Goal: Transaction & Acquisition: Purchase product/service

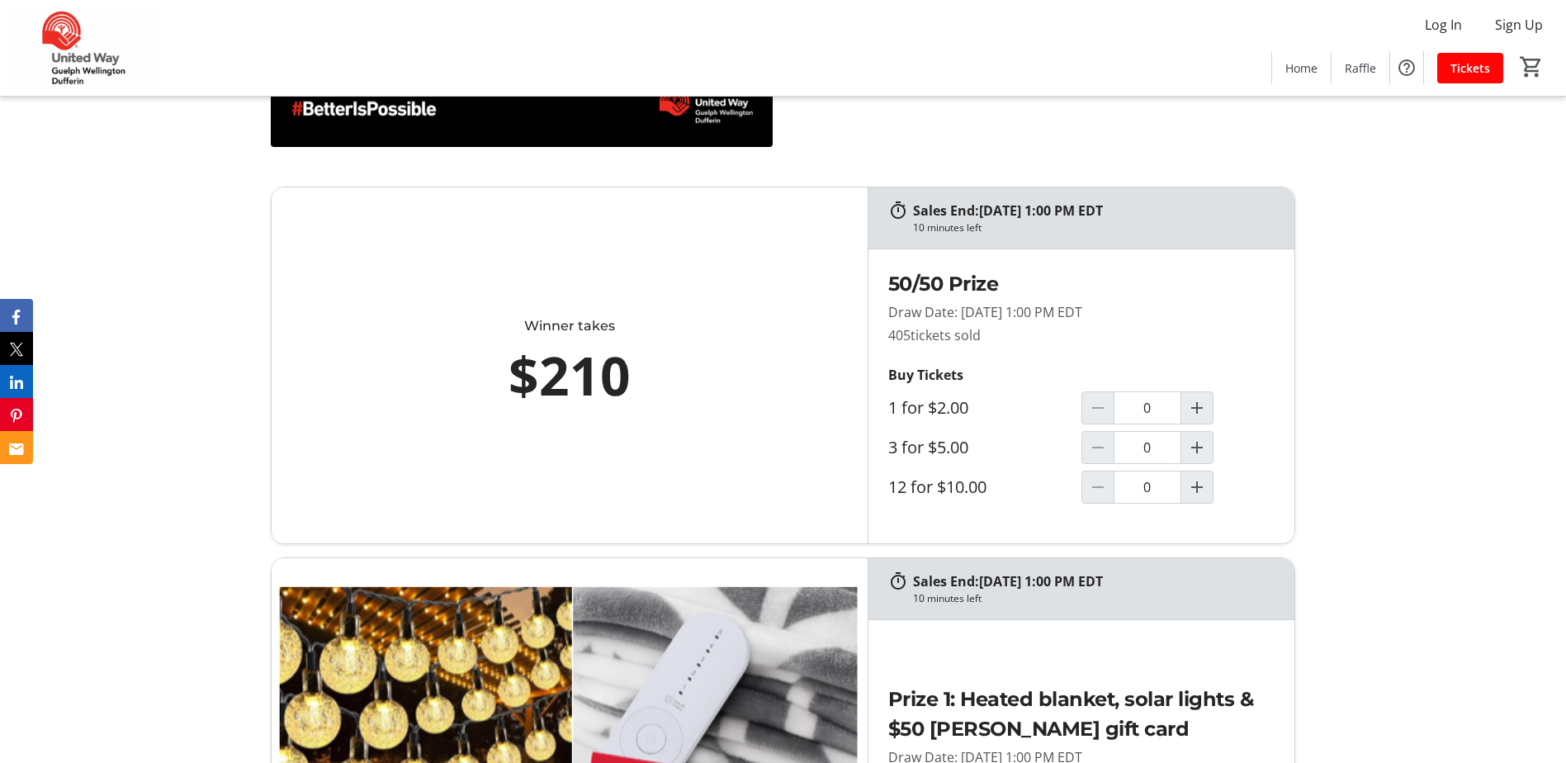
scroll to position [908, 0]
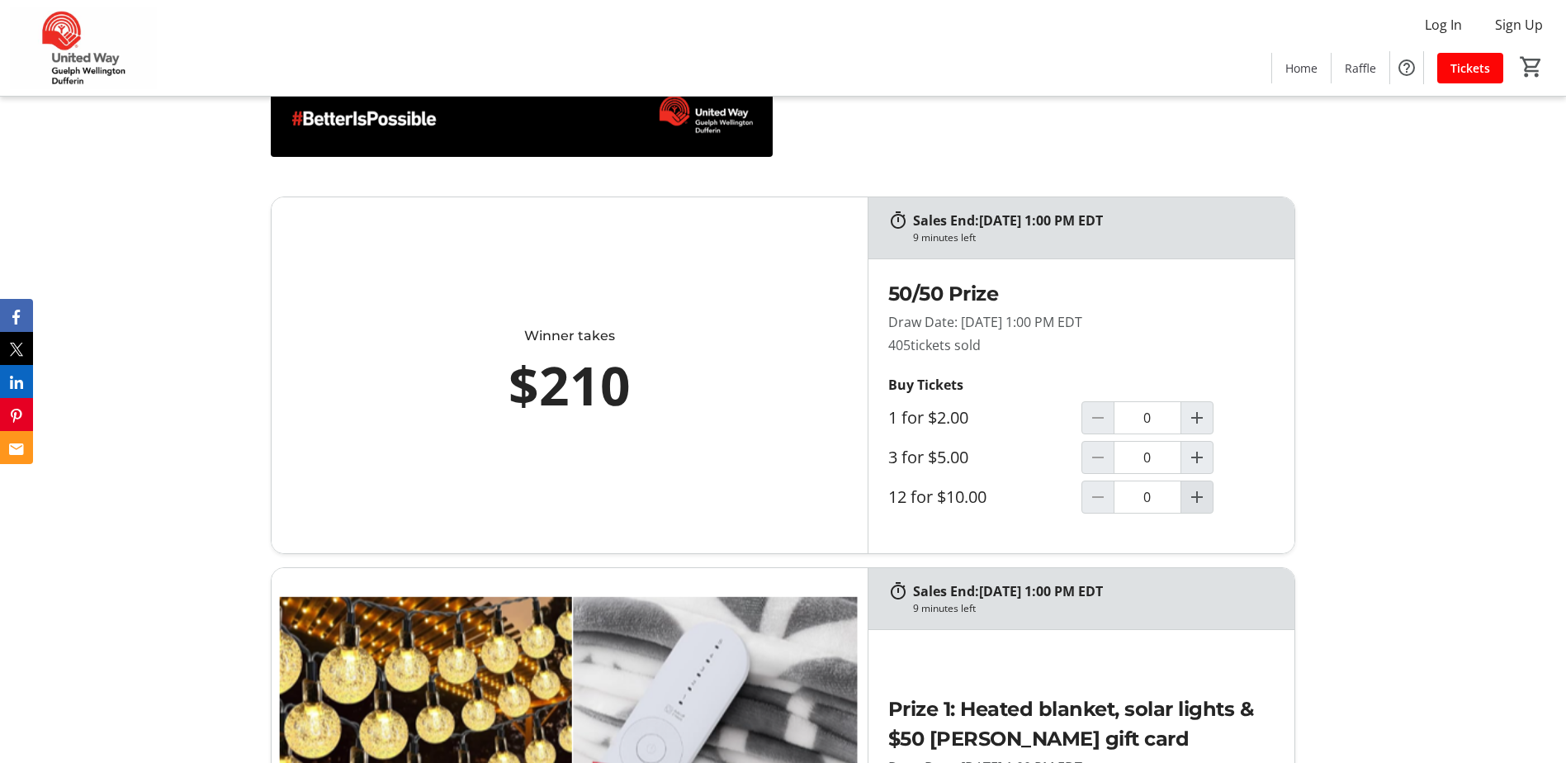
click at [1205, 492] on mat-icon "Increment by one" at bounding box center [1197, 497] width 20 height 20
type input "1"
click at [1197, 454] on mat-icon "Increment by one" at bounding box center [1197, 457] width 20 height 20
type input "1"
click at [1529, 64] on mat-icon "2" at bounding box center [1521, 66] width 25 height 25
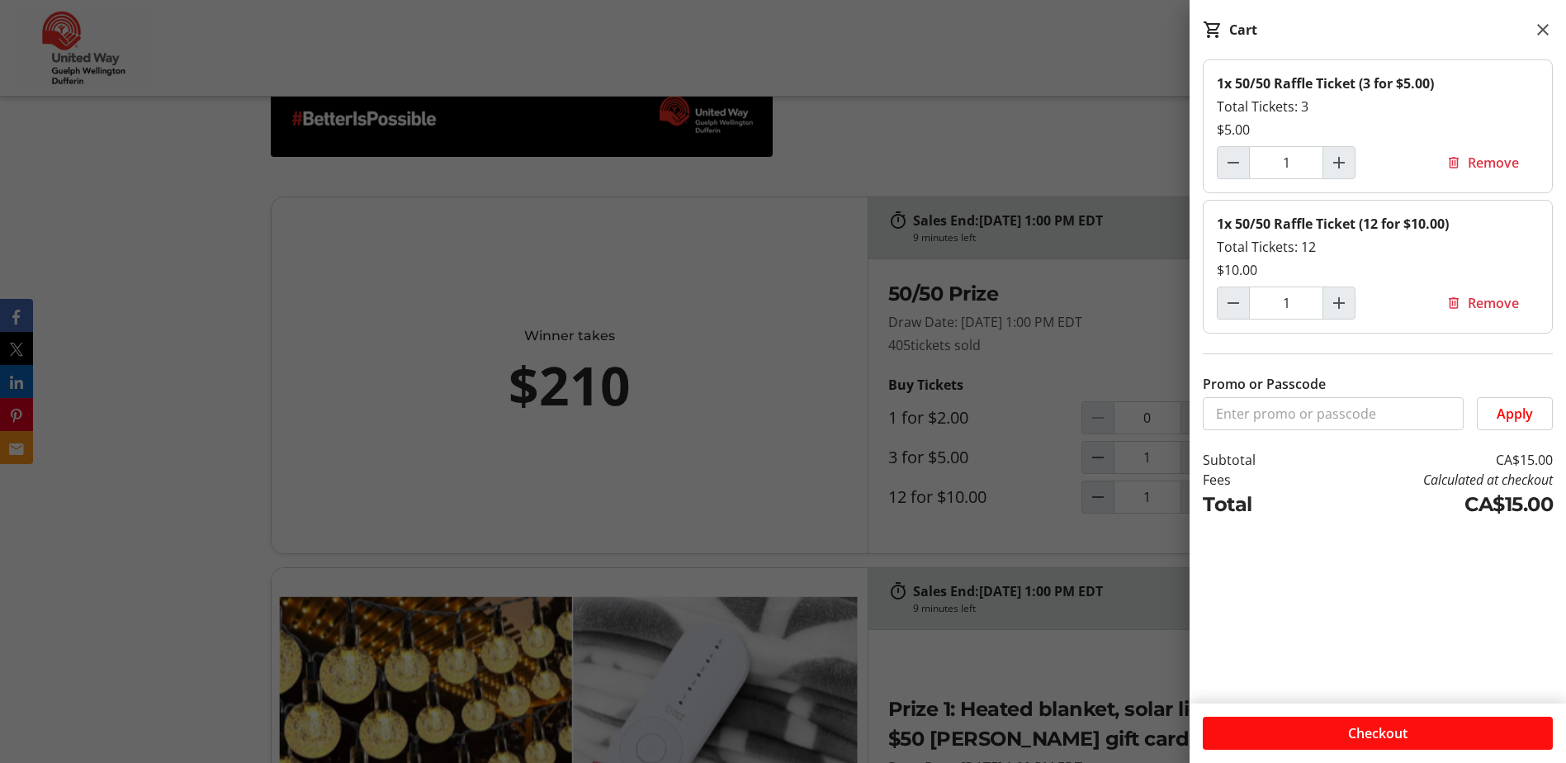
click at [1382, 730] on span "Checkout" at bounding box center [1377, 733] width 59 height 20
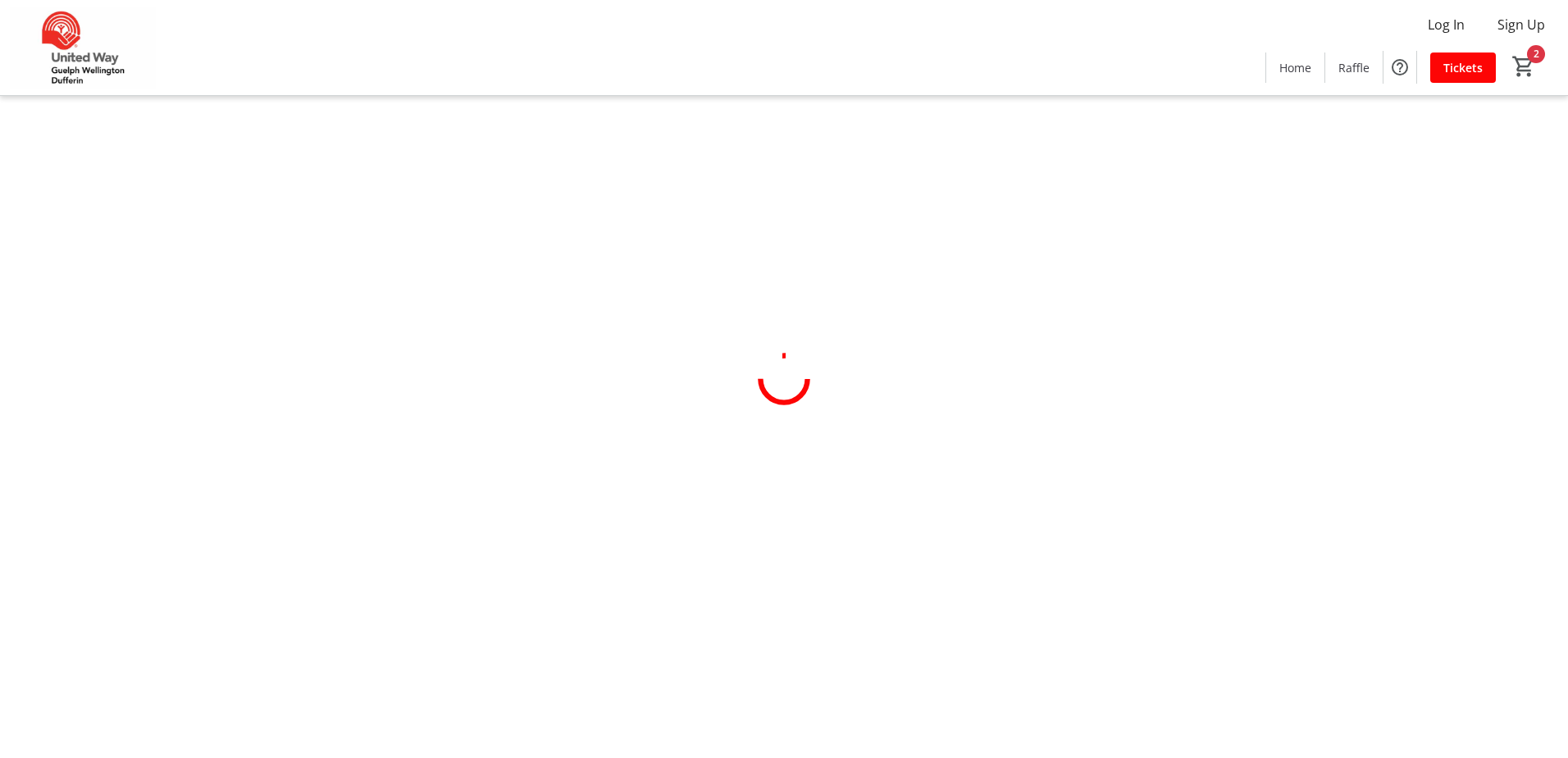
select select "CA"
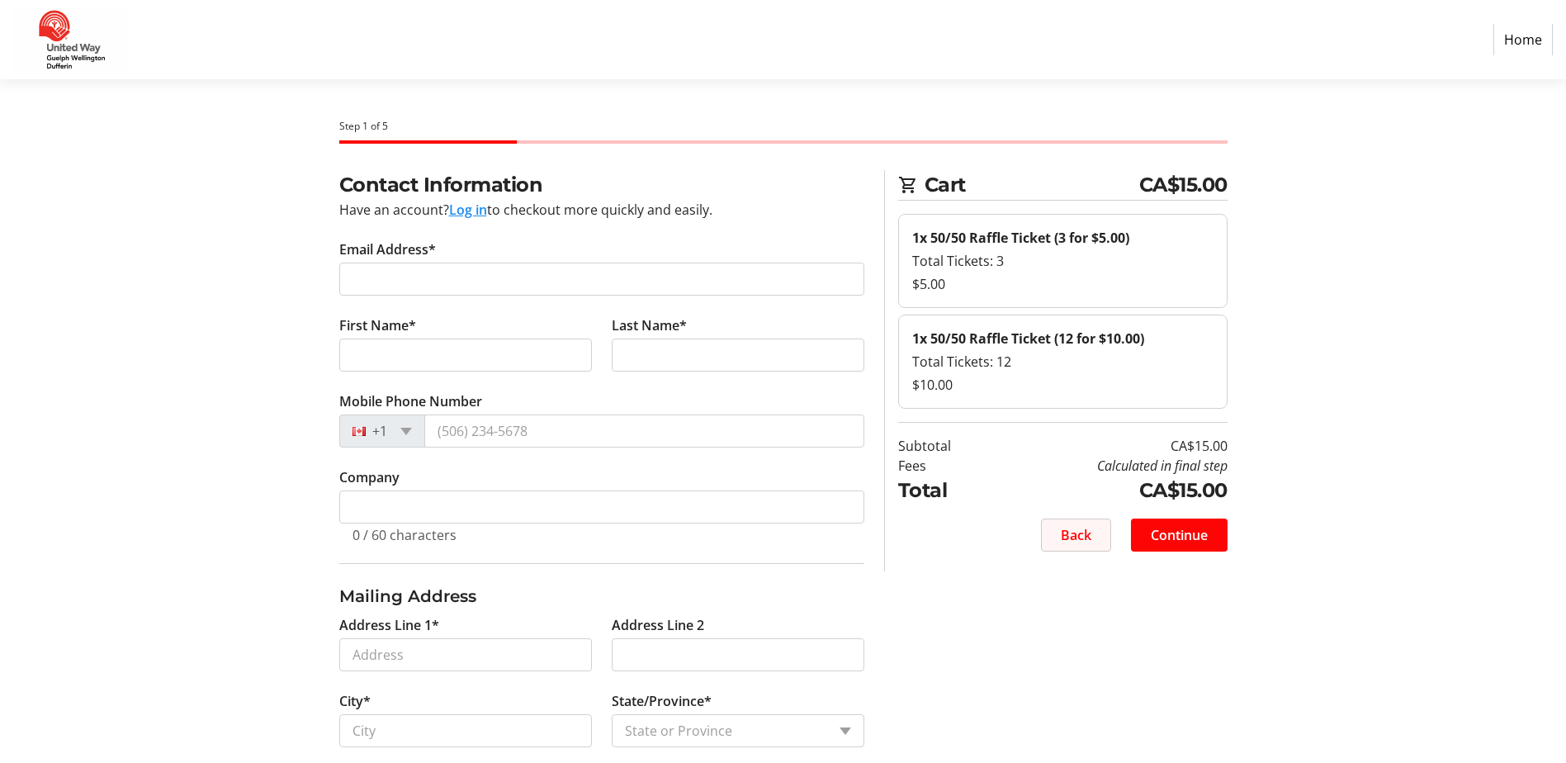
click at [1052, 536] on span at bounding box center [1076, 535] width 69 height 40
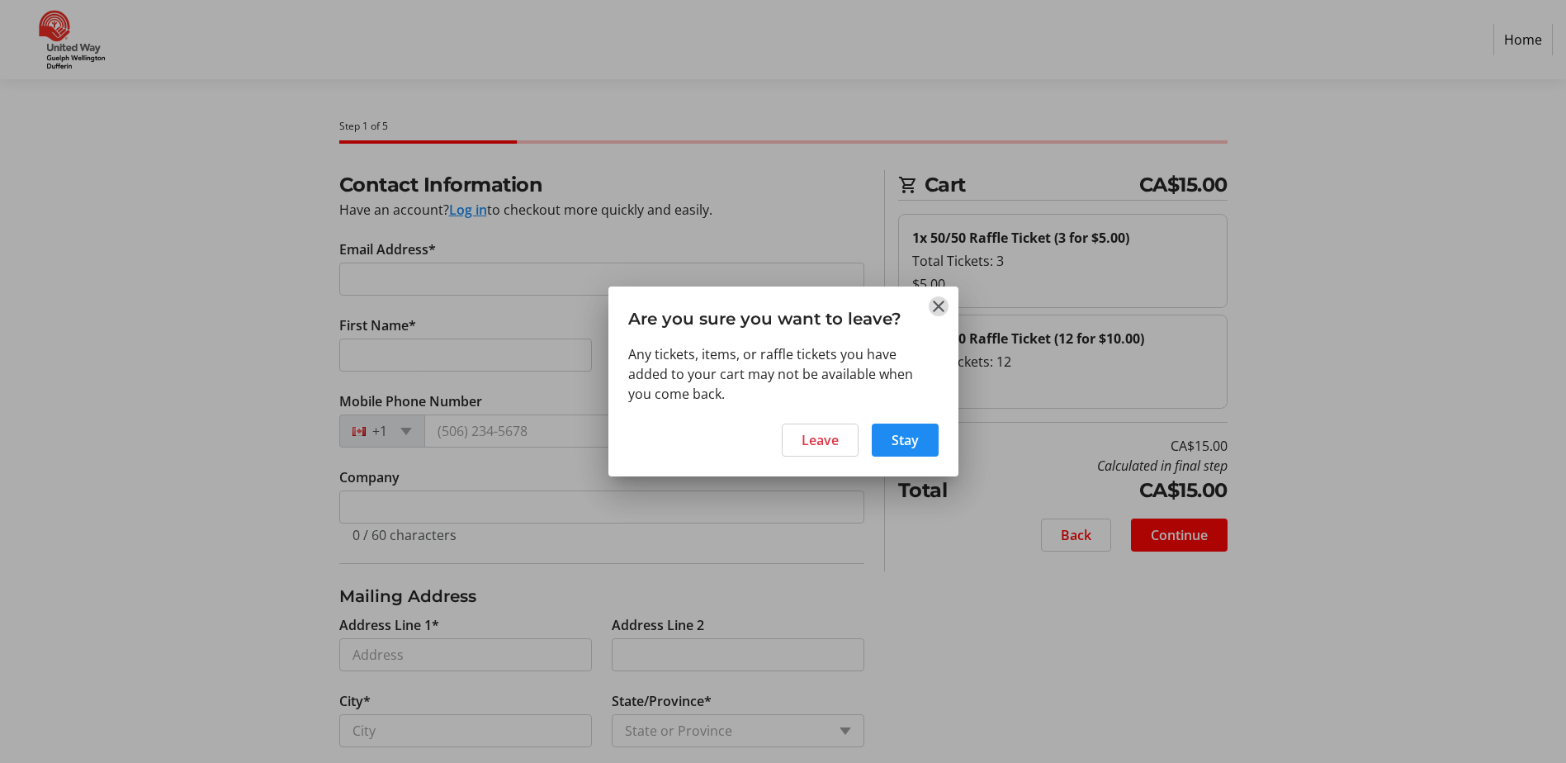
click at [941, 310] on mat-icon "Close" at bounding box center [939, 306] width 20 height 20
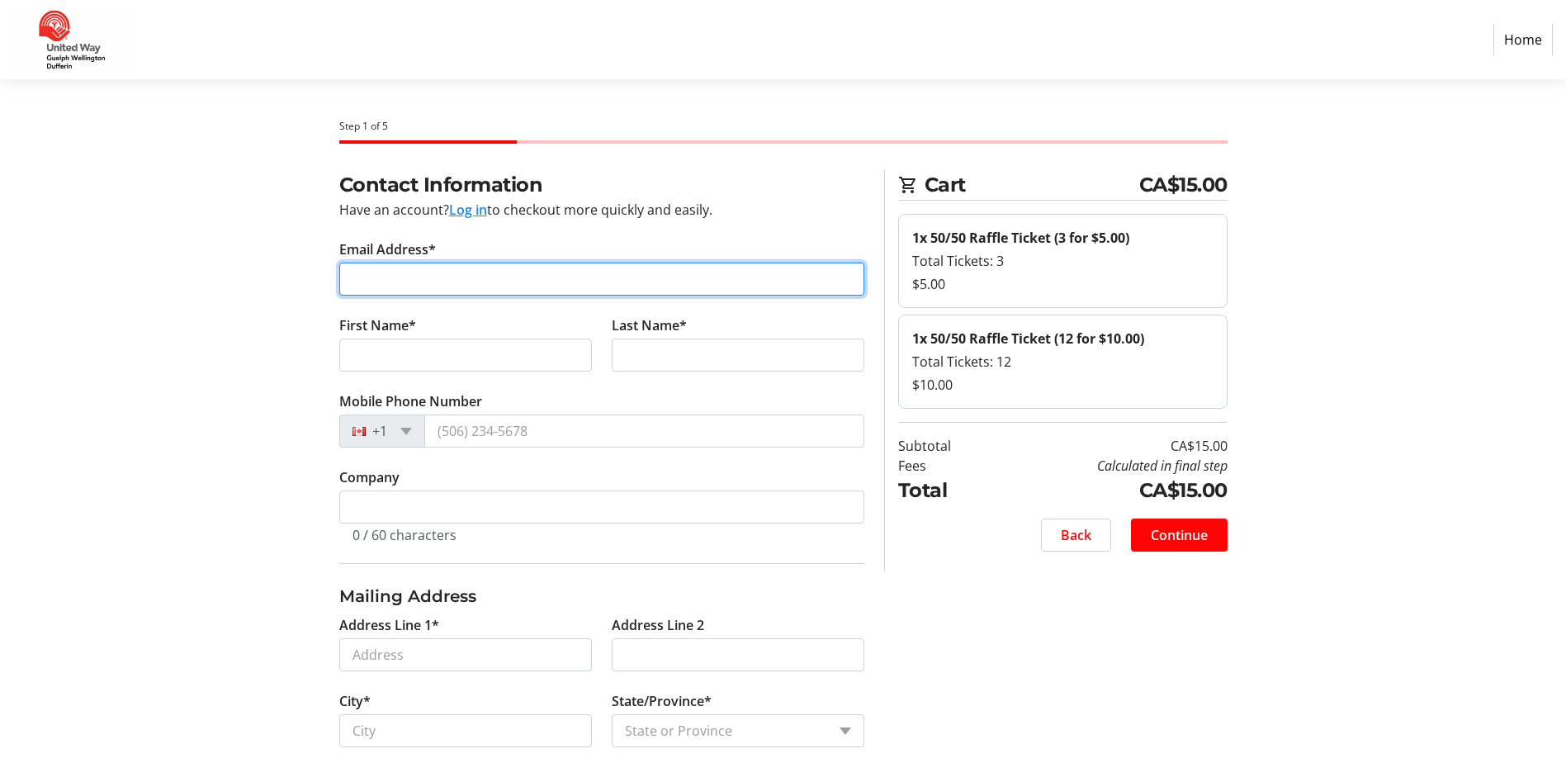
click at [480, 277] on input "Email Address*" at bounding box center [601, 279] width 525 height 33
type input "[EMAIL_ADDRESS][DOMAIN_NAME]"
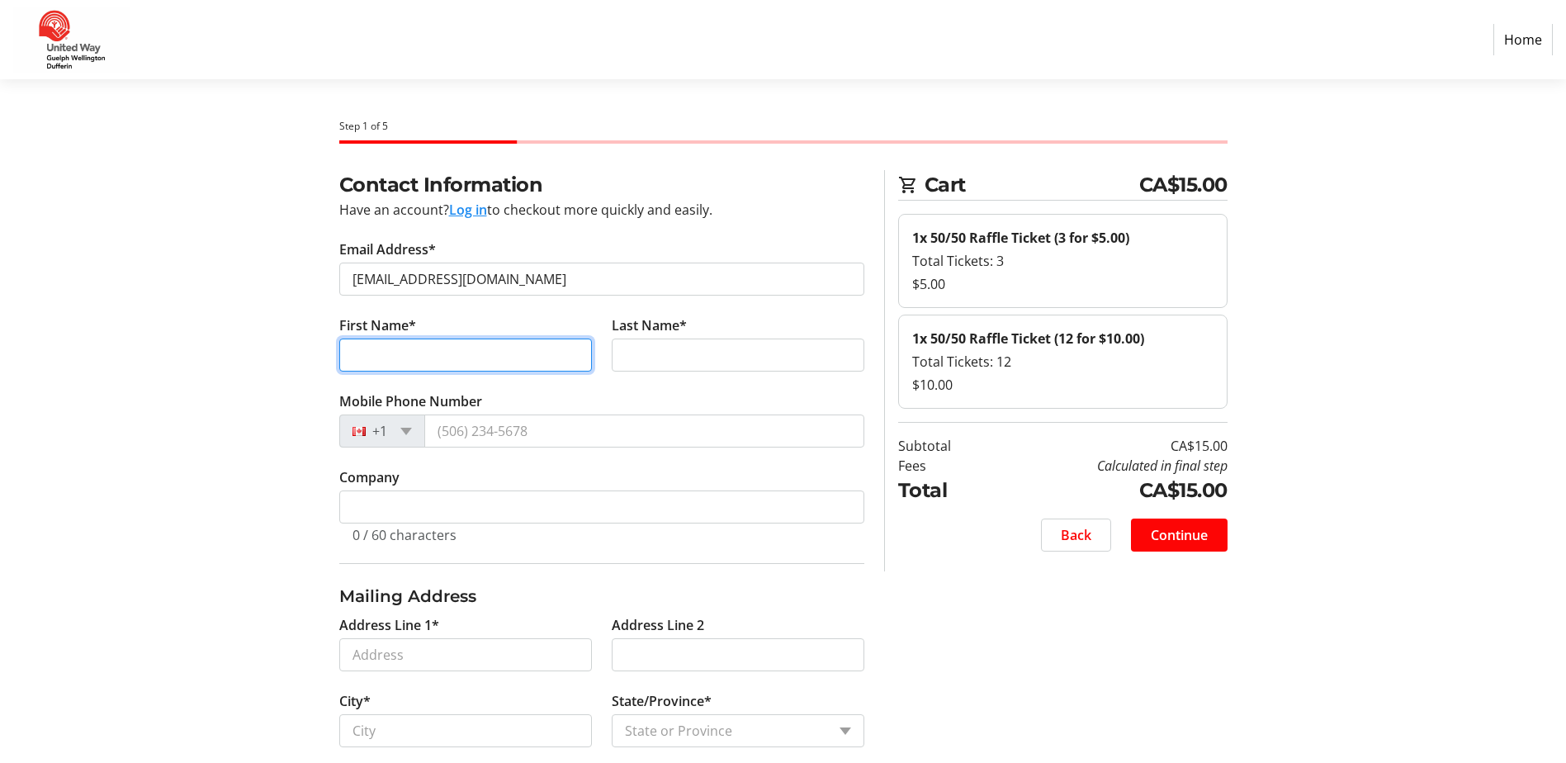
type input "Tori"
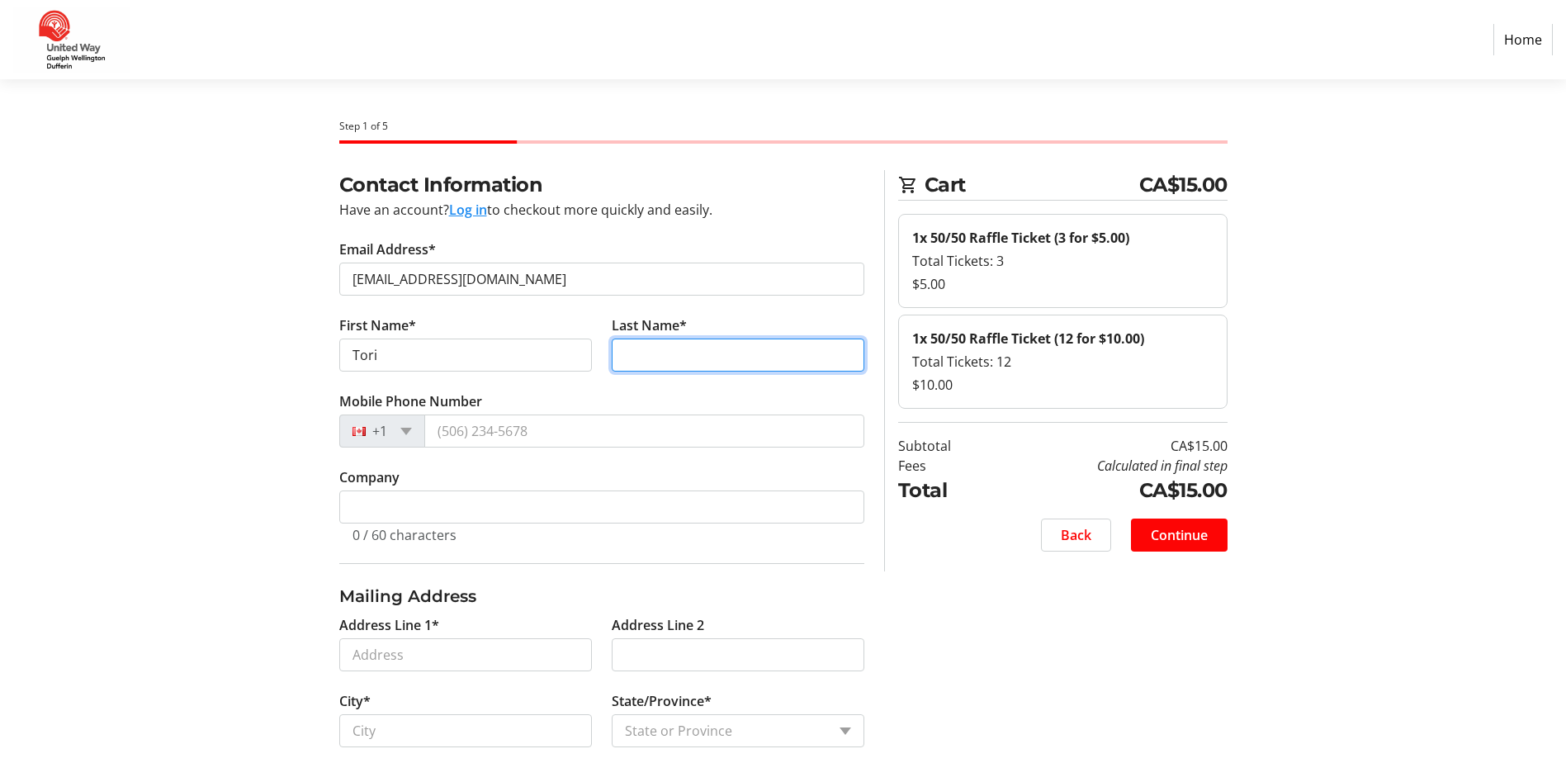
type input "[PERSON_NAME]"
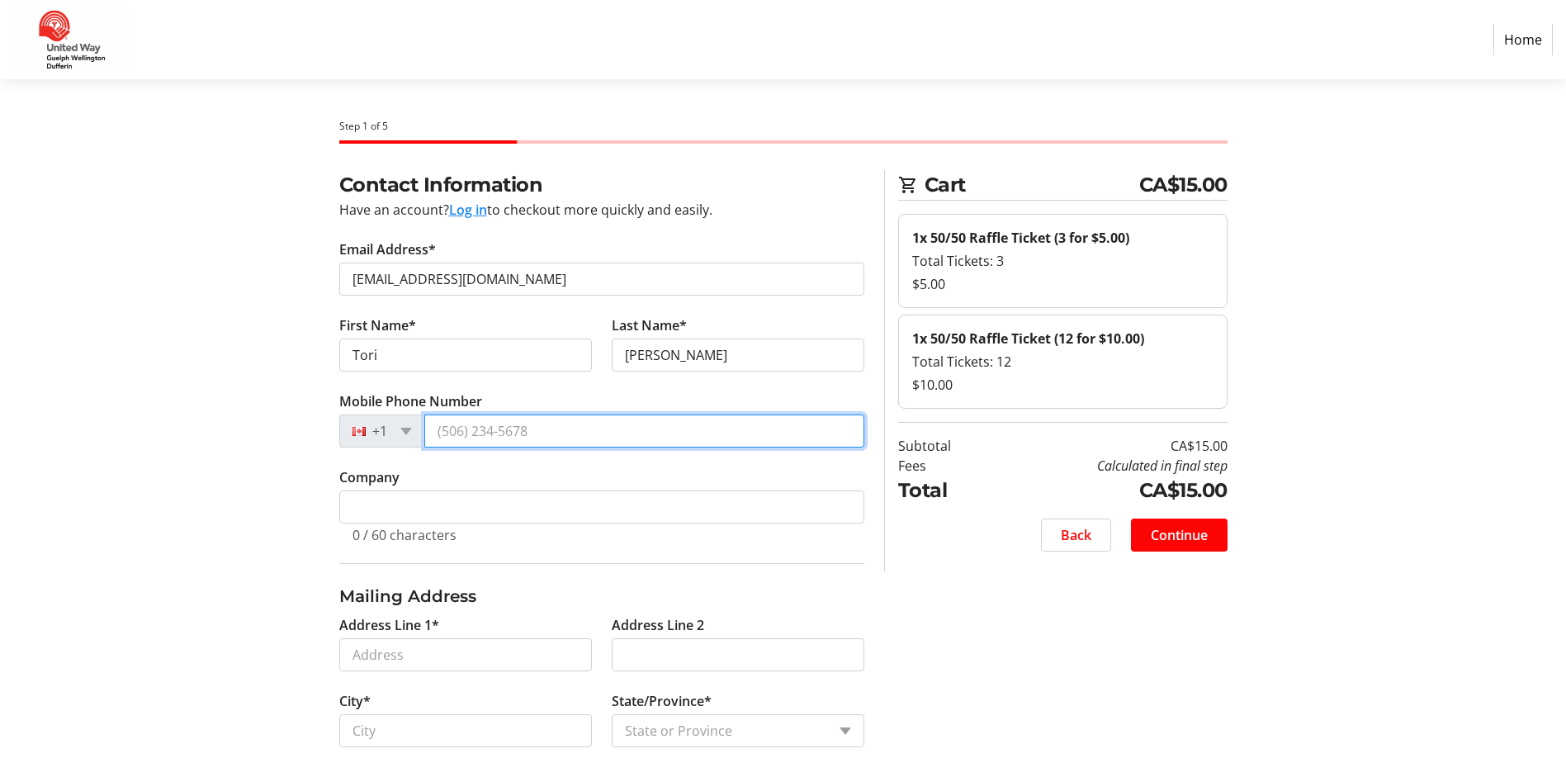
type input "[PHONE_NUMBER]"
type input "County of [GEOGRAPHIC_DATA]"
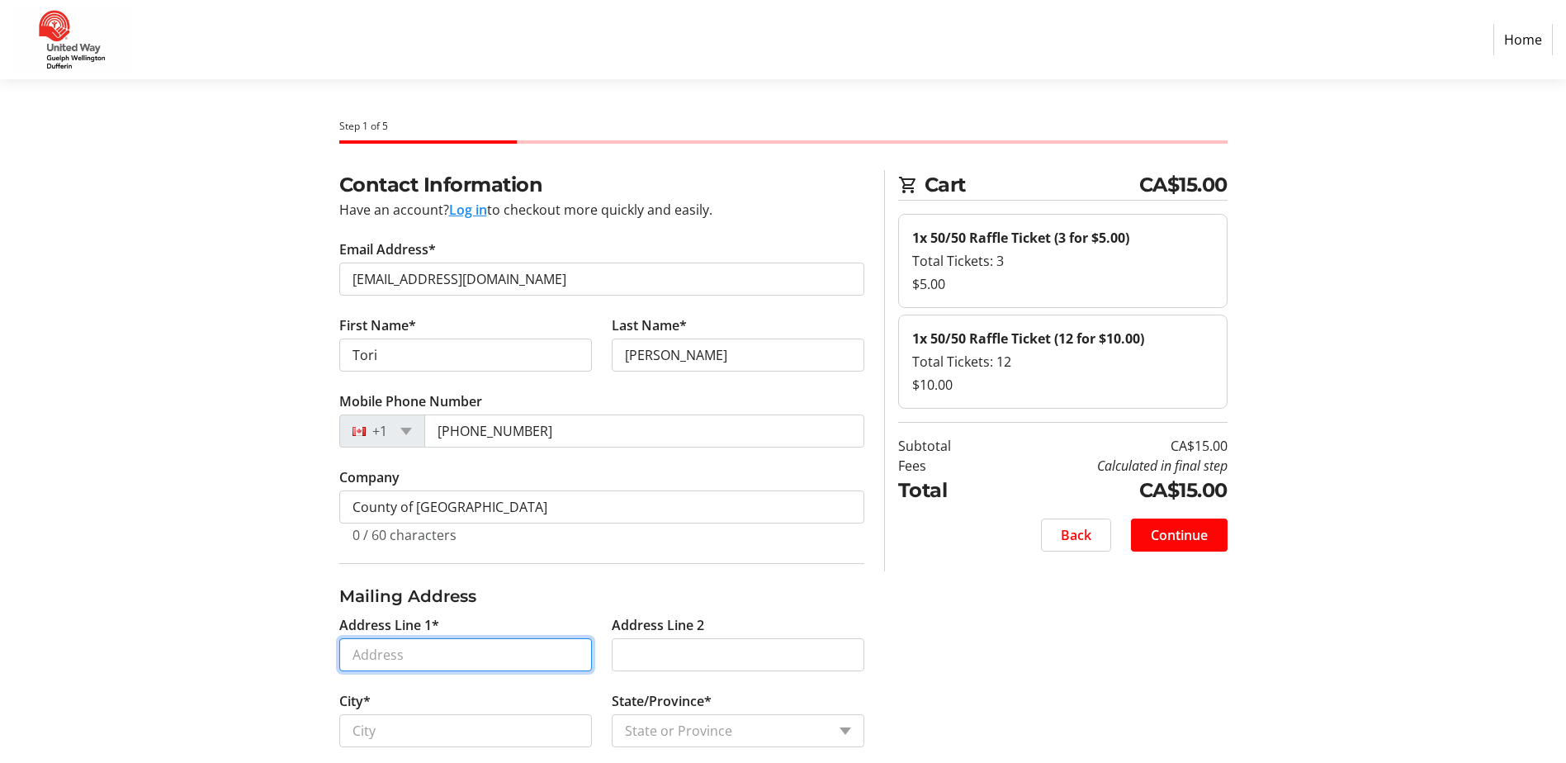
type input "[STREET_ADDRESS]"
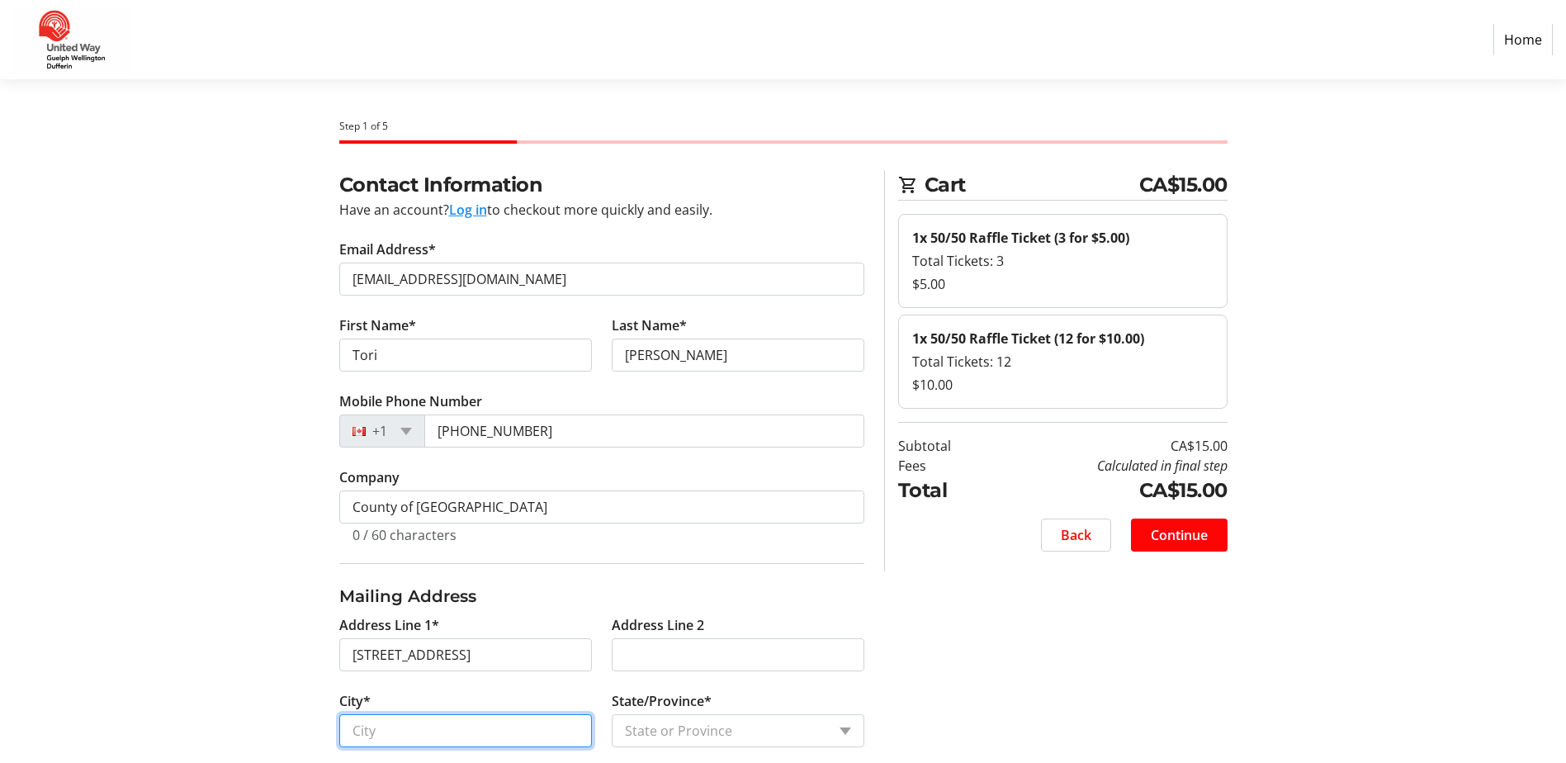
type input "Fergus"
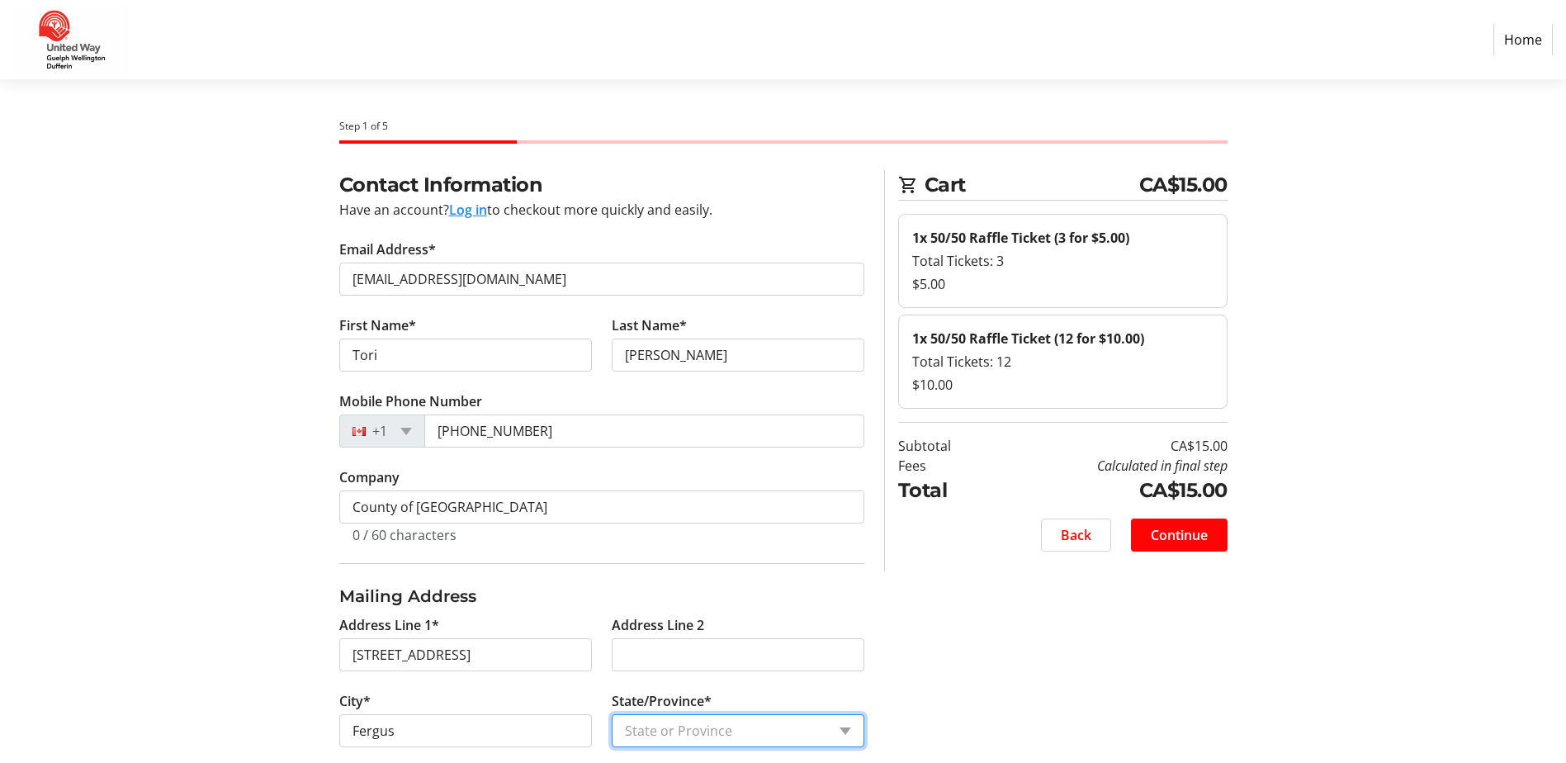
select select "ON"
type input "N1M 3L9"
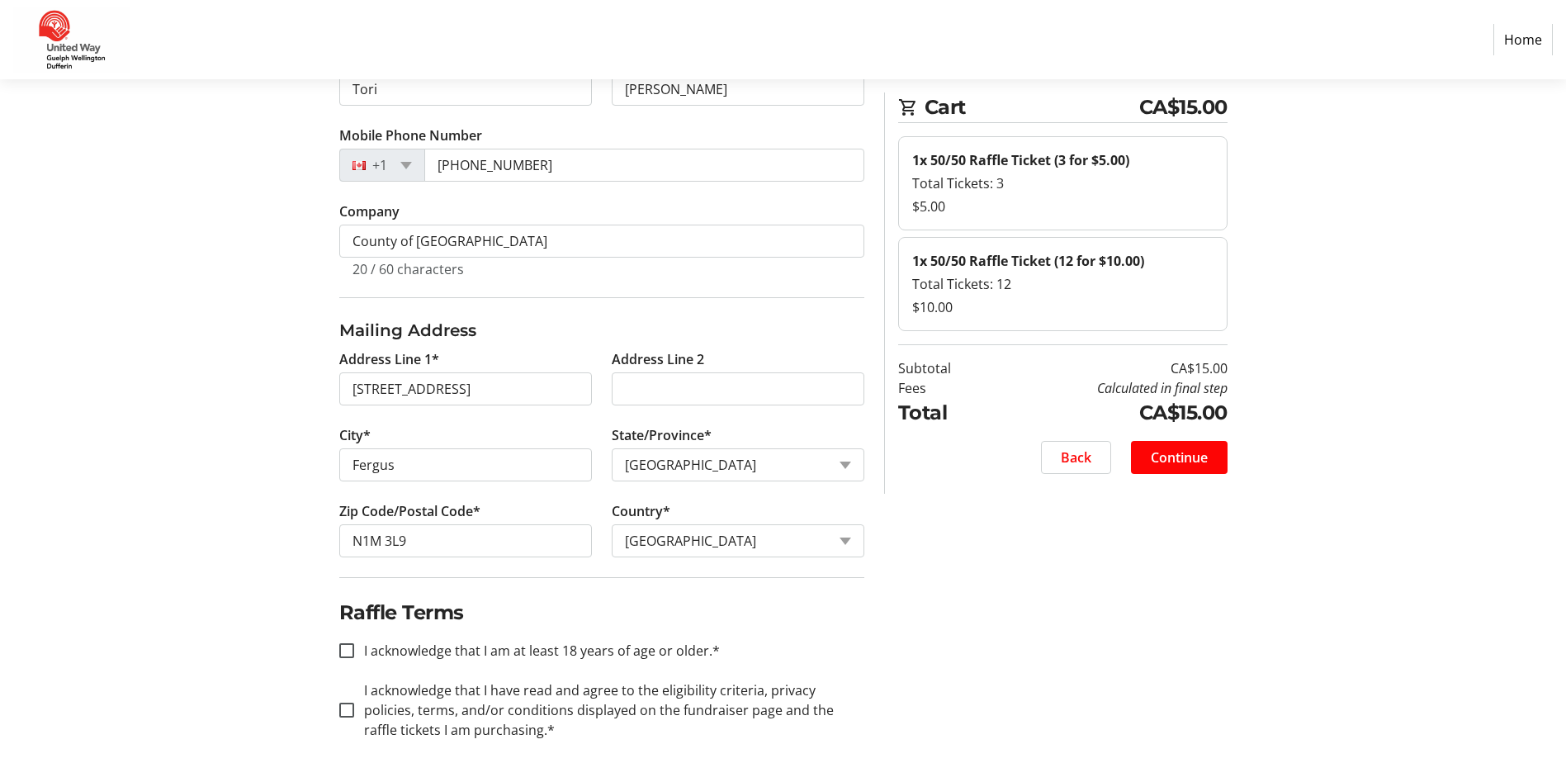
scroll to position [282, 0]
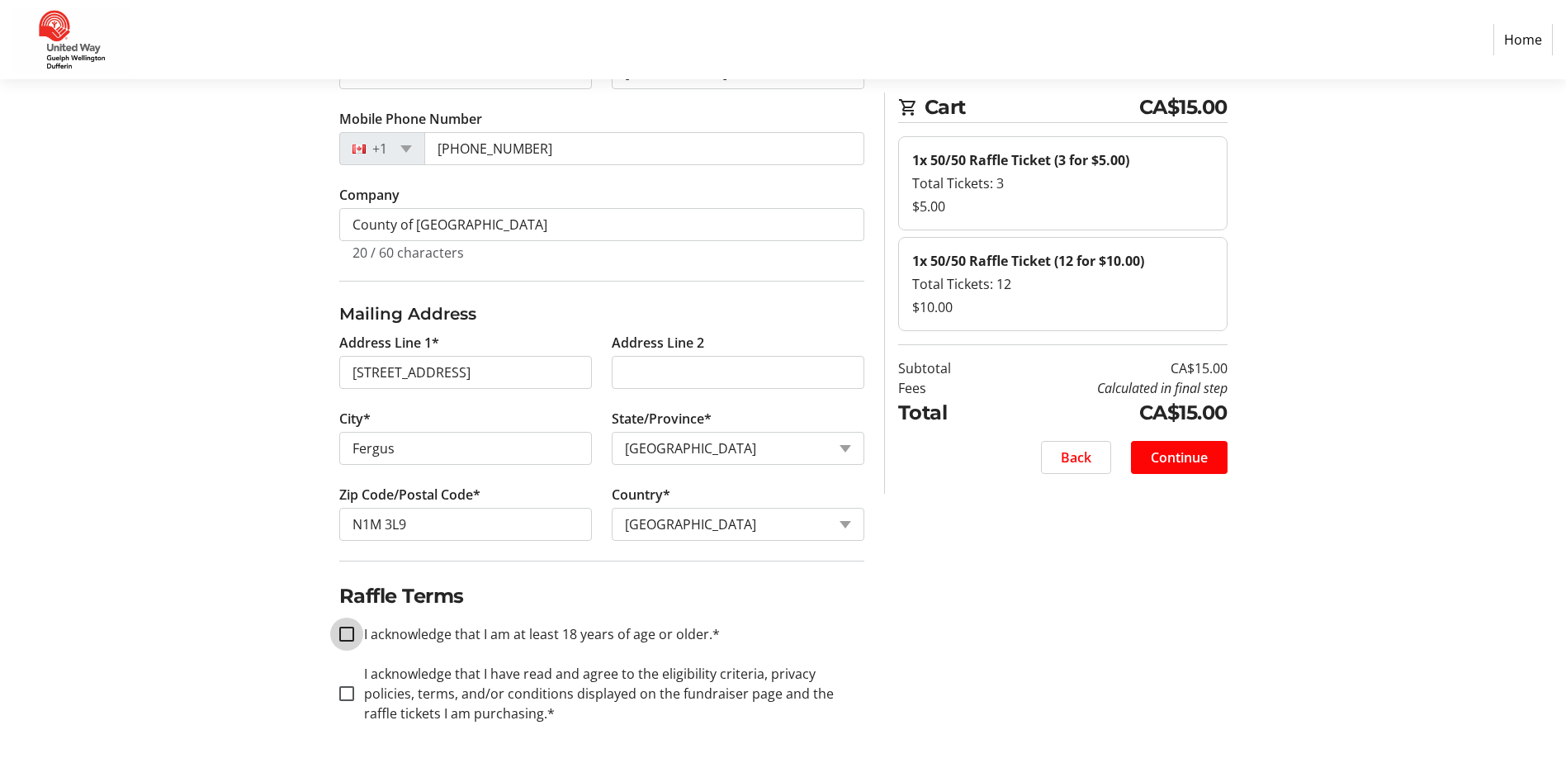
click at [344, 636] on input "I acknowledge that I am at least 18 years of age or older.*" at bounding box center [346, 634] width 15 height 15
checkbox input "true"
click at [350, 698] on input "I acknowledge that I have read and agree to the eligibility criteria, privacy p…" at bounding box center [346, 693] width 15 height 15
checkbox input "true"
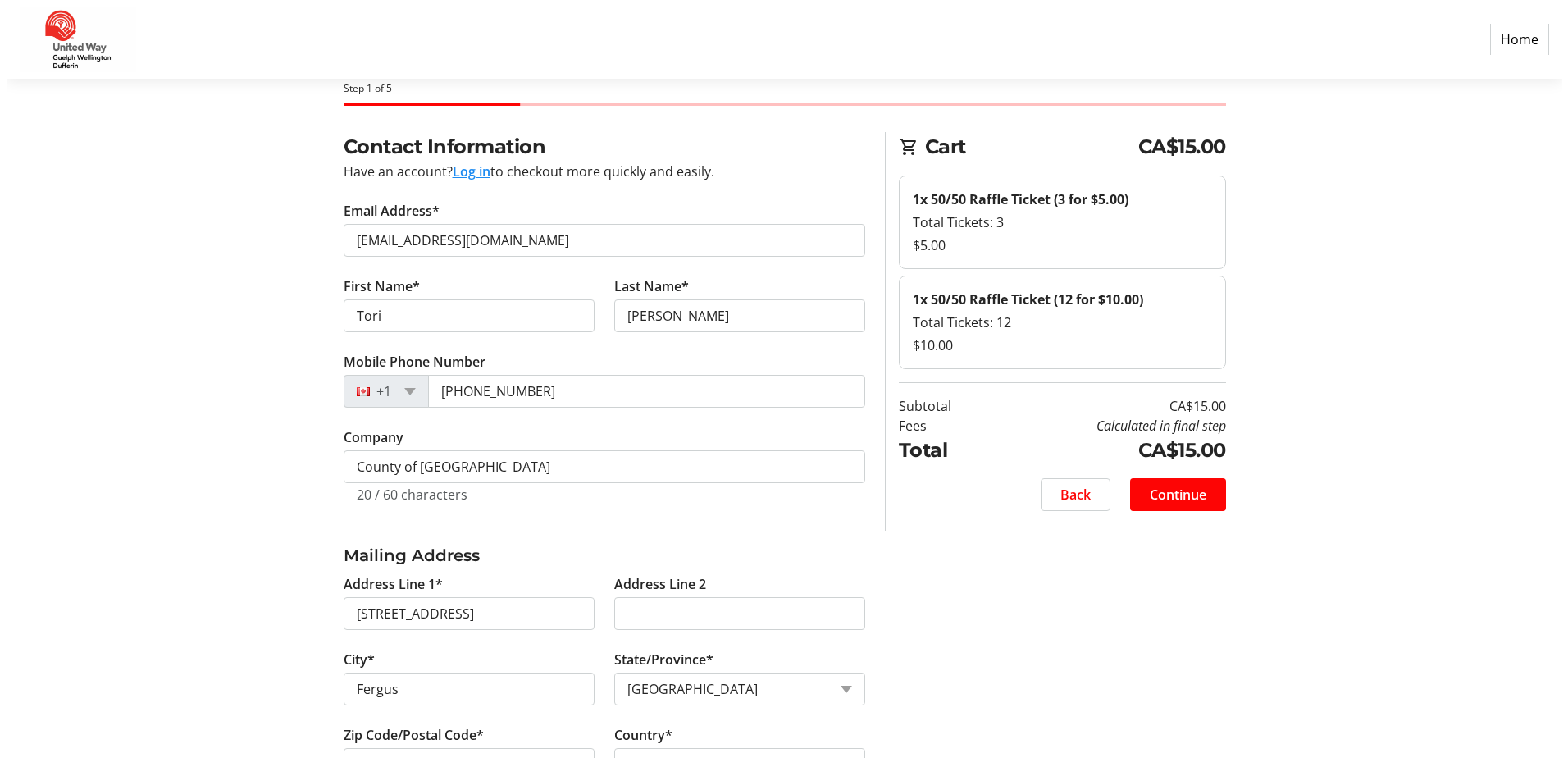
scroll to position [0, 0]
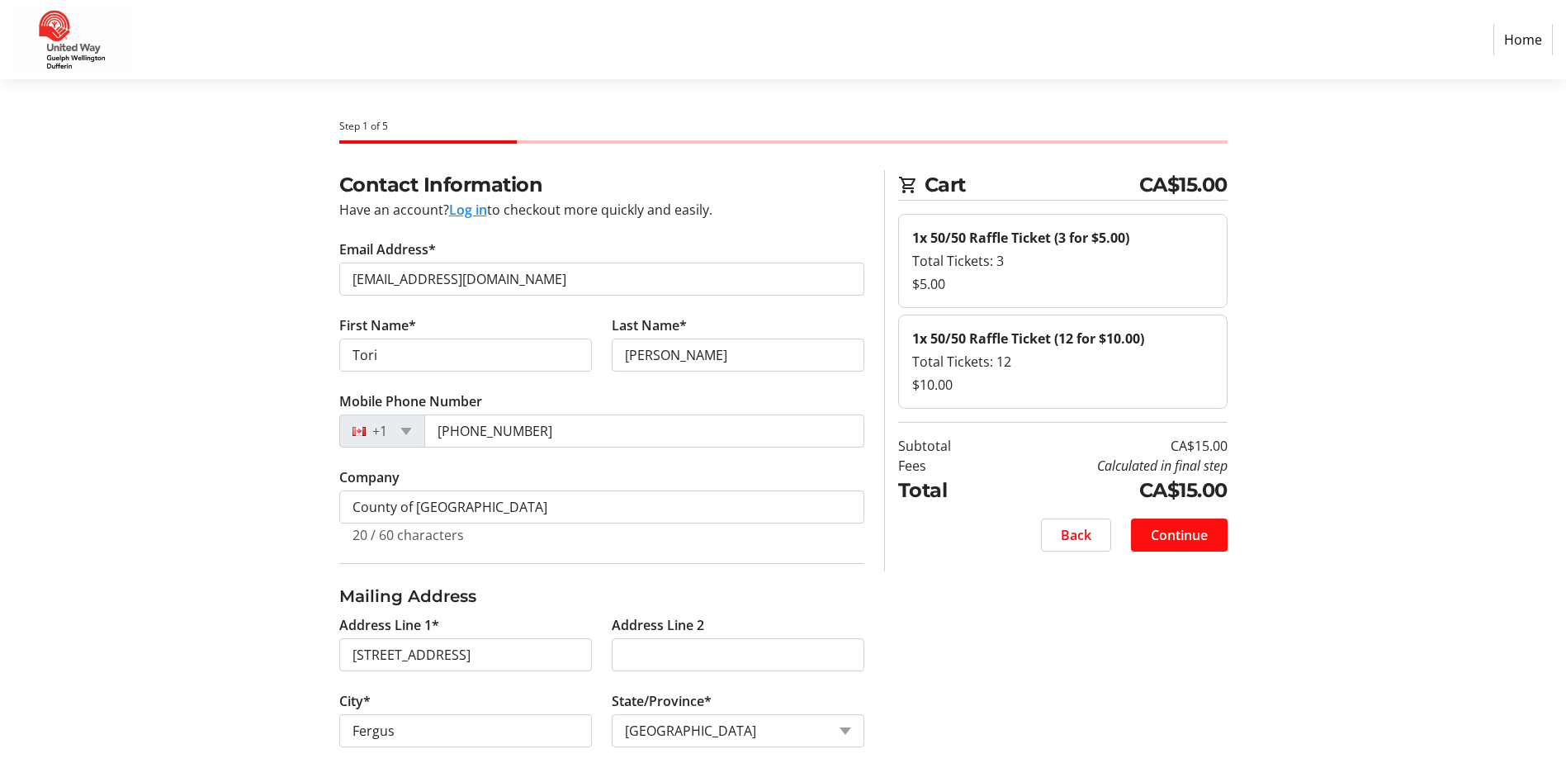
click at [1200, 536] on span "Continue" at bounding box center [1179, 535] width 57 height 20
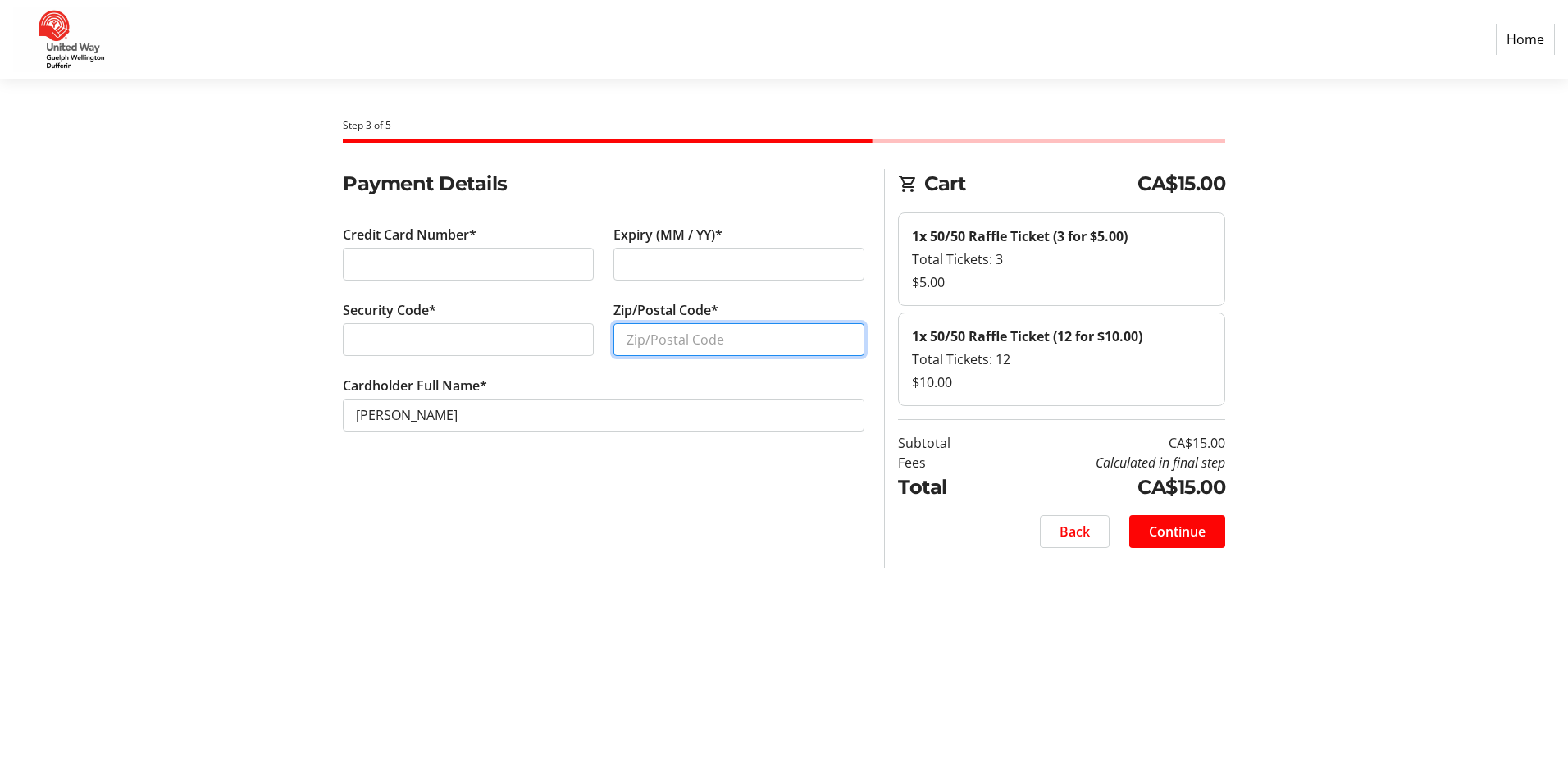
click at [689, 349] on input "Zip/Postal Code*" at bounding box center [738, 339] width 251 height 33
type input "N1M3L9"
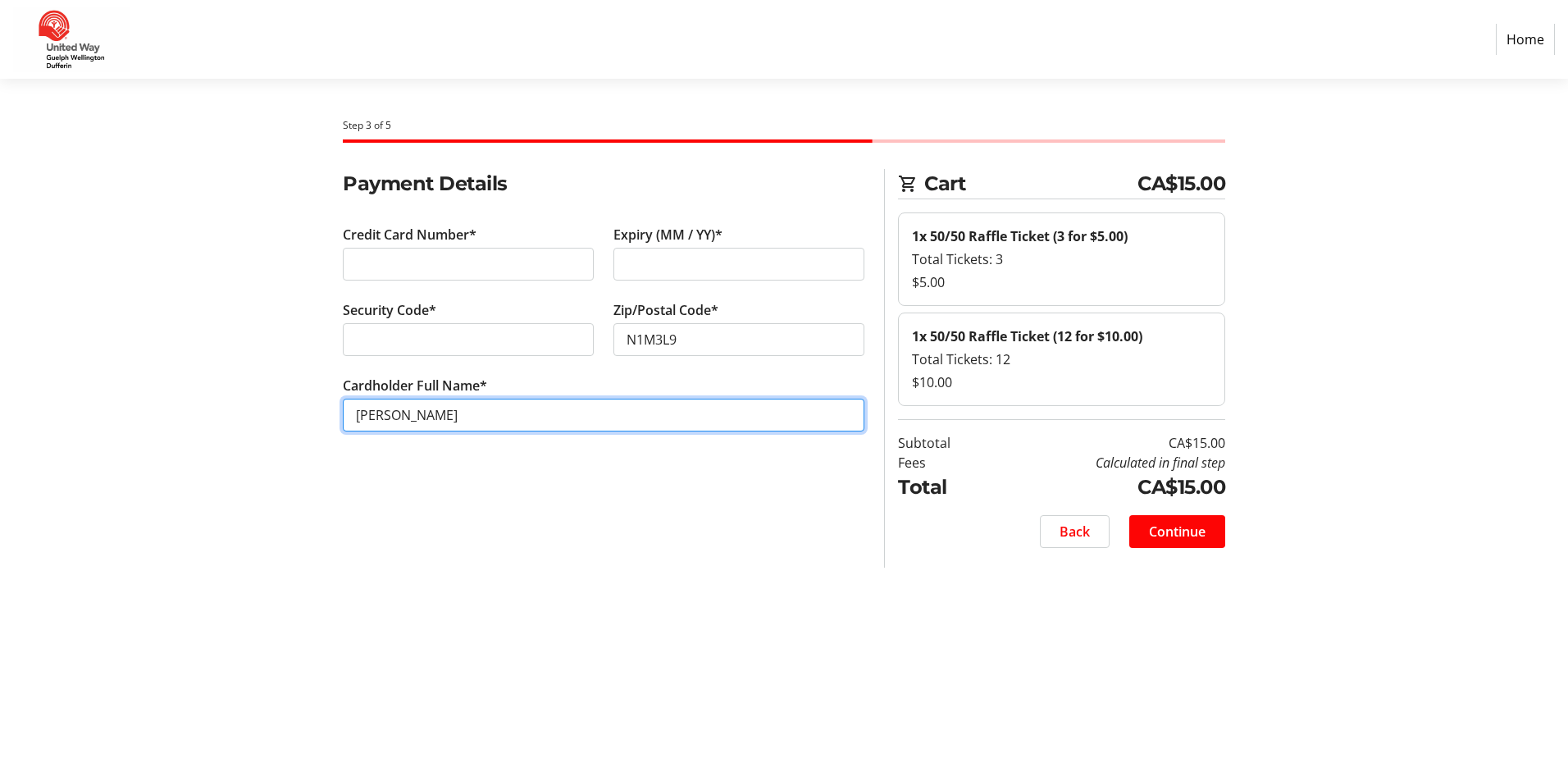
click at [490, 416] on input "[PERSON_NAME]" at bounding box center [603, 414] width 522 height 33
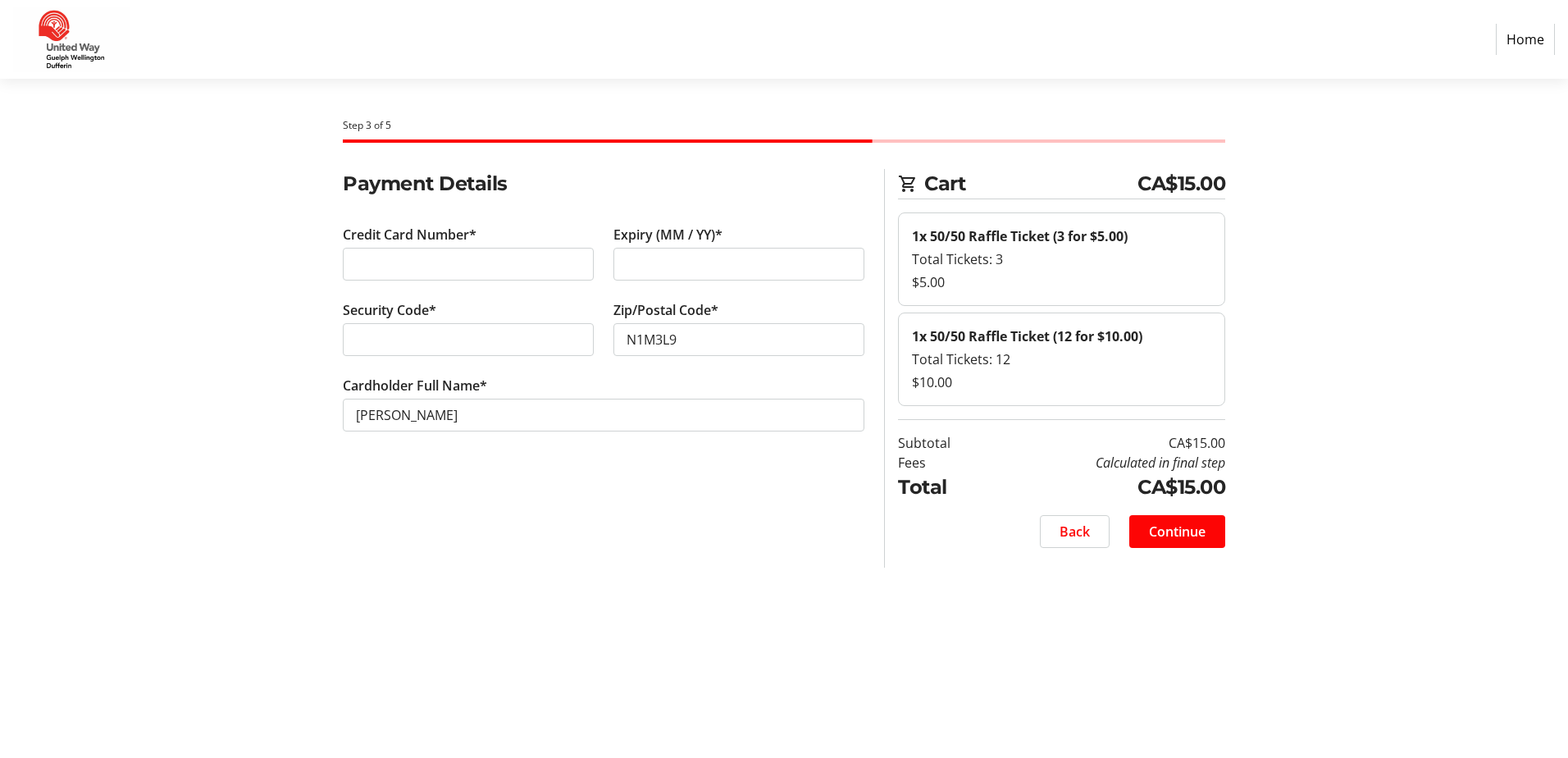
click at [1191, 539] on span "Continue" at bounding box center [1177, 531] width 57 height 20
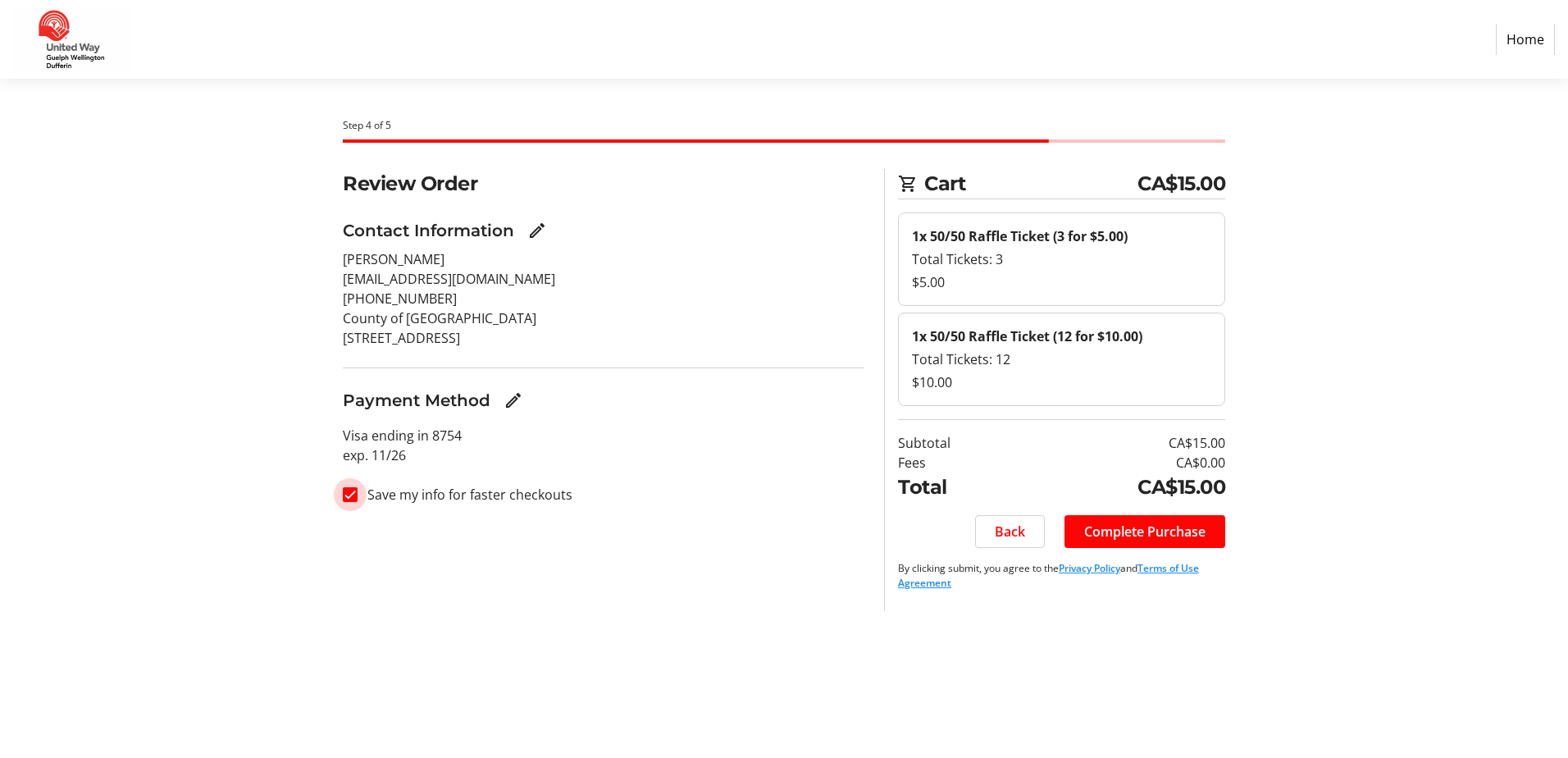
drag, startPoint x: 349, startPoint y: 492, endPoint x: 381, endPoint y: 493, distance: 32.0
click at [353, 492] on input "Save my info for faster checkouts" at bounding box center [350, 494] width 15 height 15
checkbox input "false"
click at [1150, 531] on span "Complete Purchase" at bounding box center [1145, 531] width 121 height 20
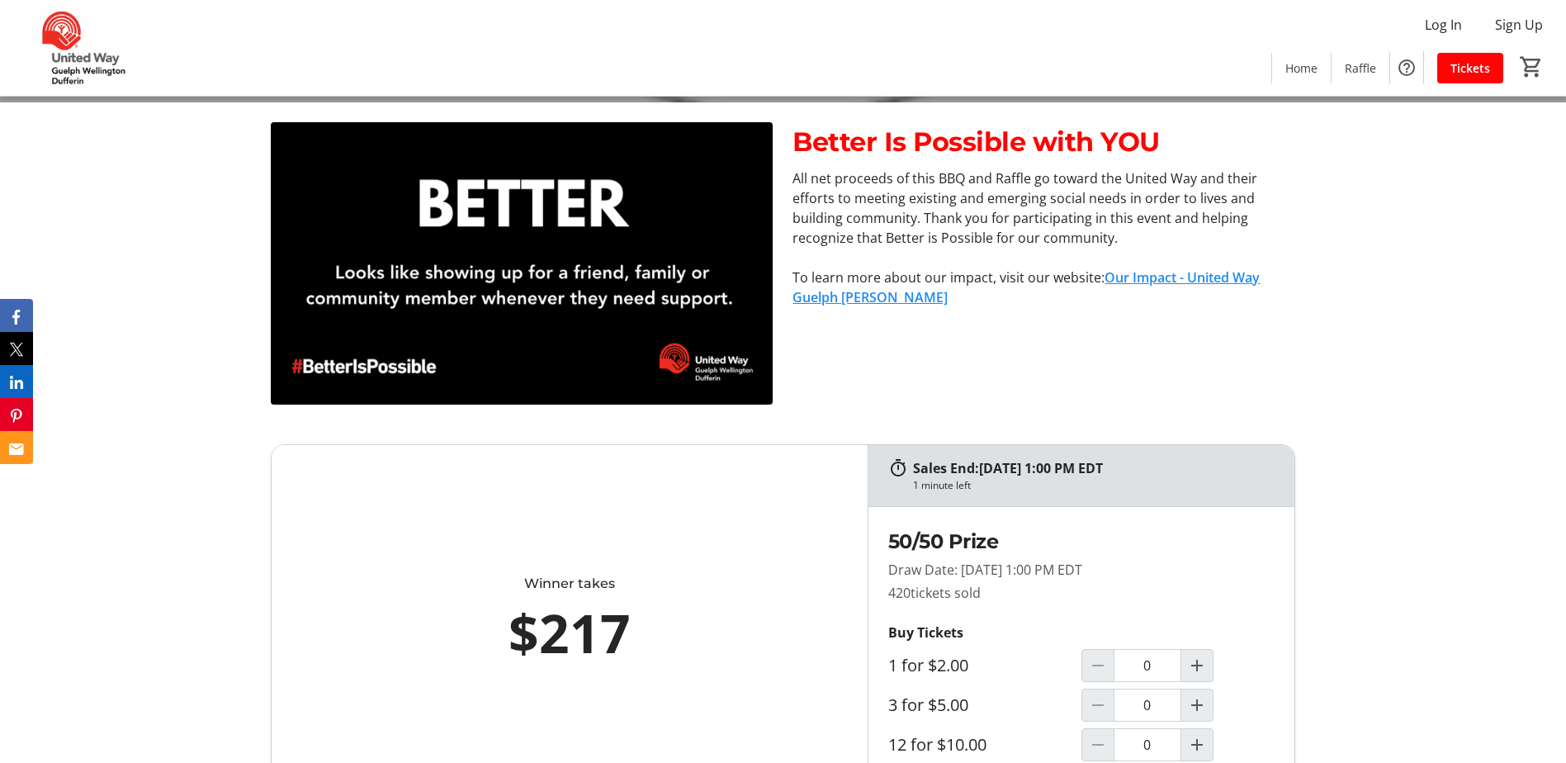
scroll to position [826, 0]
